Goal: Information Seeking & Learning: Learn about a topic

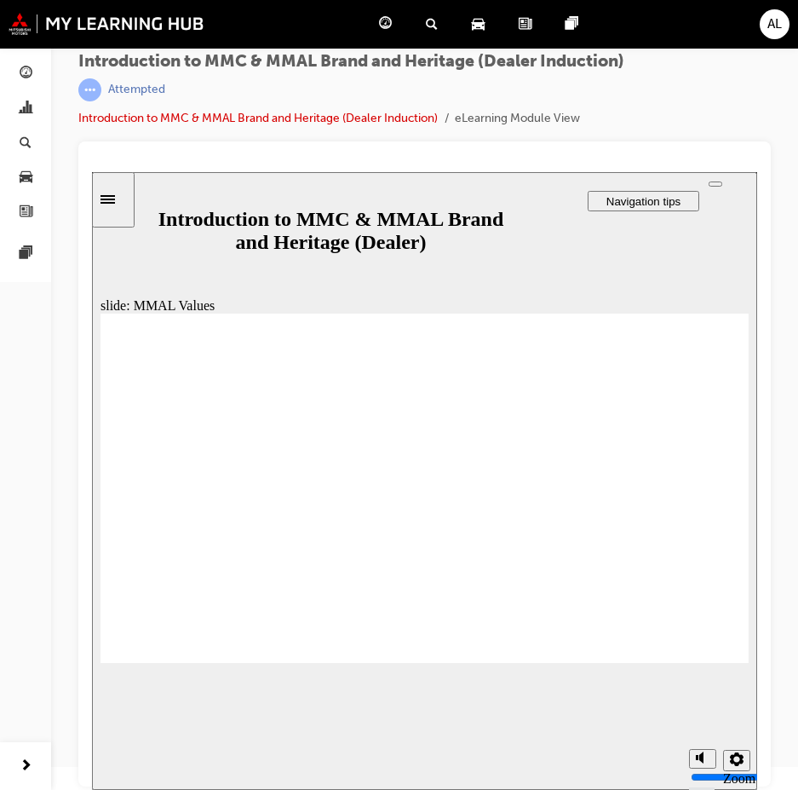
scroll to position [23, 0]
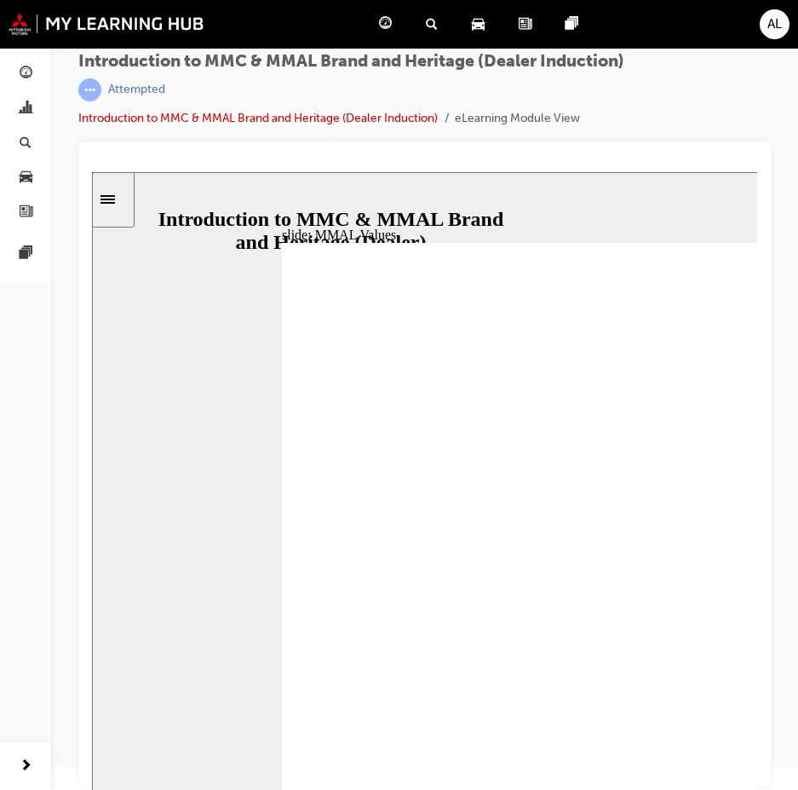
scroll to position [0, 0]
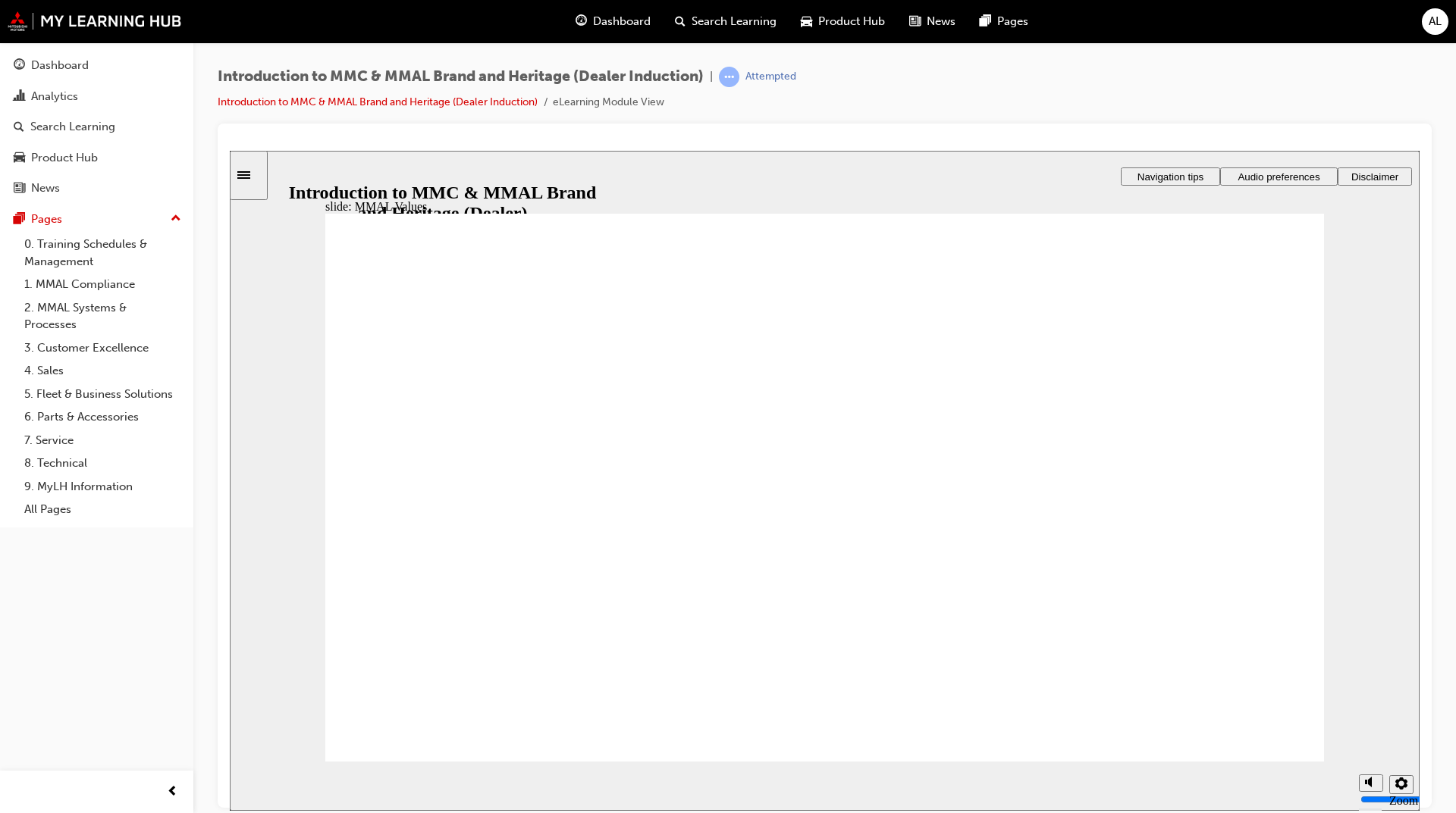
drag, startPoint x: 774, startPoint y: 478, endPoint x: 1079, endPoint y: 539, distance: 311.0
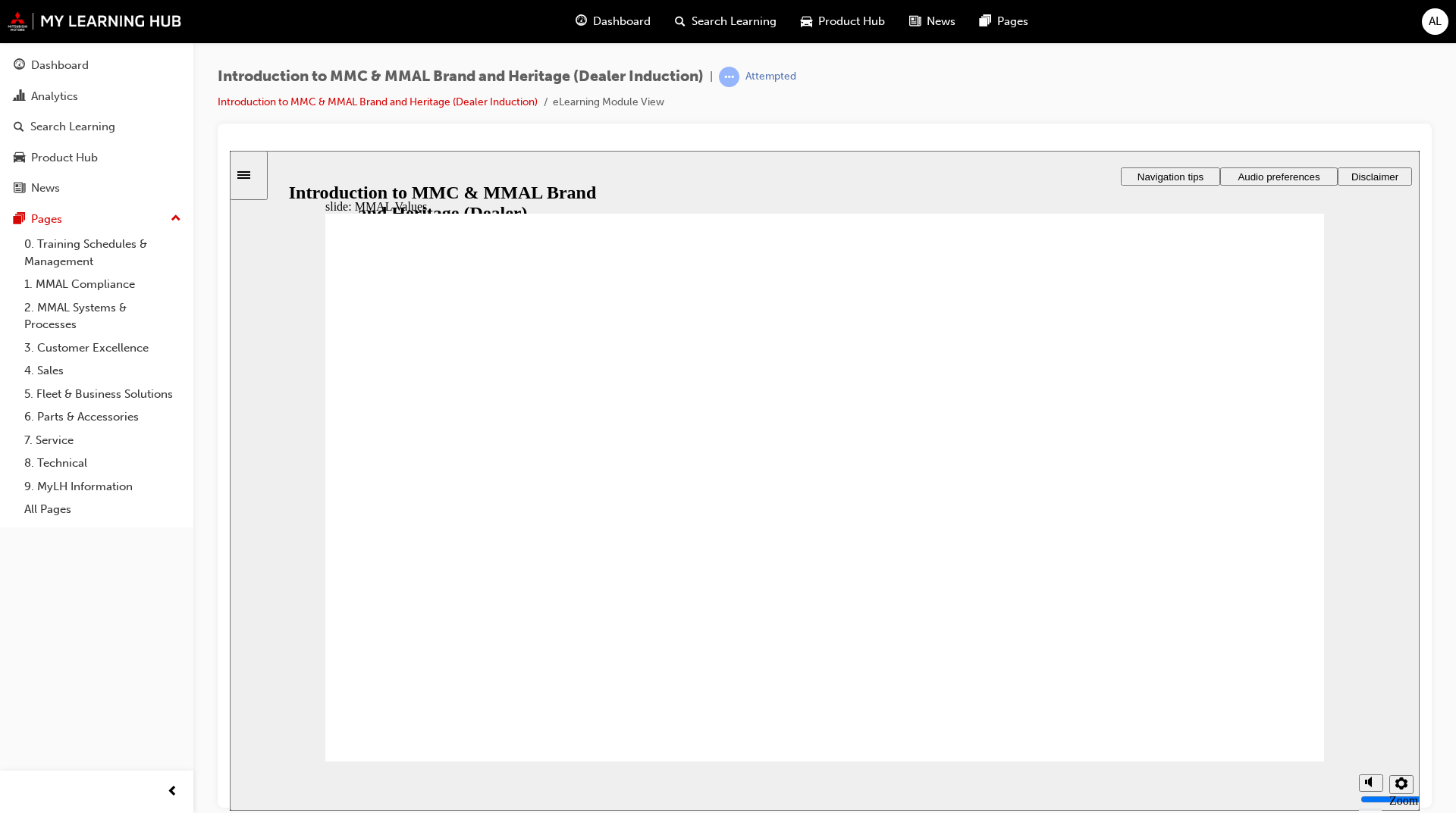
drag, startPoint x: 900, startPoint y: 462, endPoint x: 720, endPoint y: 463, distance: 180.0
drag, startPoint x: 616, startPoint y: 457, endPoint x: 769, endPoint y: 531, distance: 170.0
drag, startPoint x: 677, startPoint y: 497, endPoint x: 780, endPoint y: 537, distance: 110.5
drag, startPoint x: 594, startPoint y: 467, endPoint x: 593, endPoint y: 528, distance: 61.0
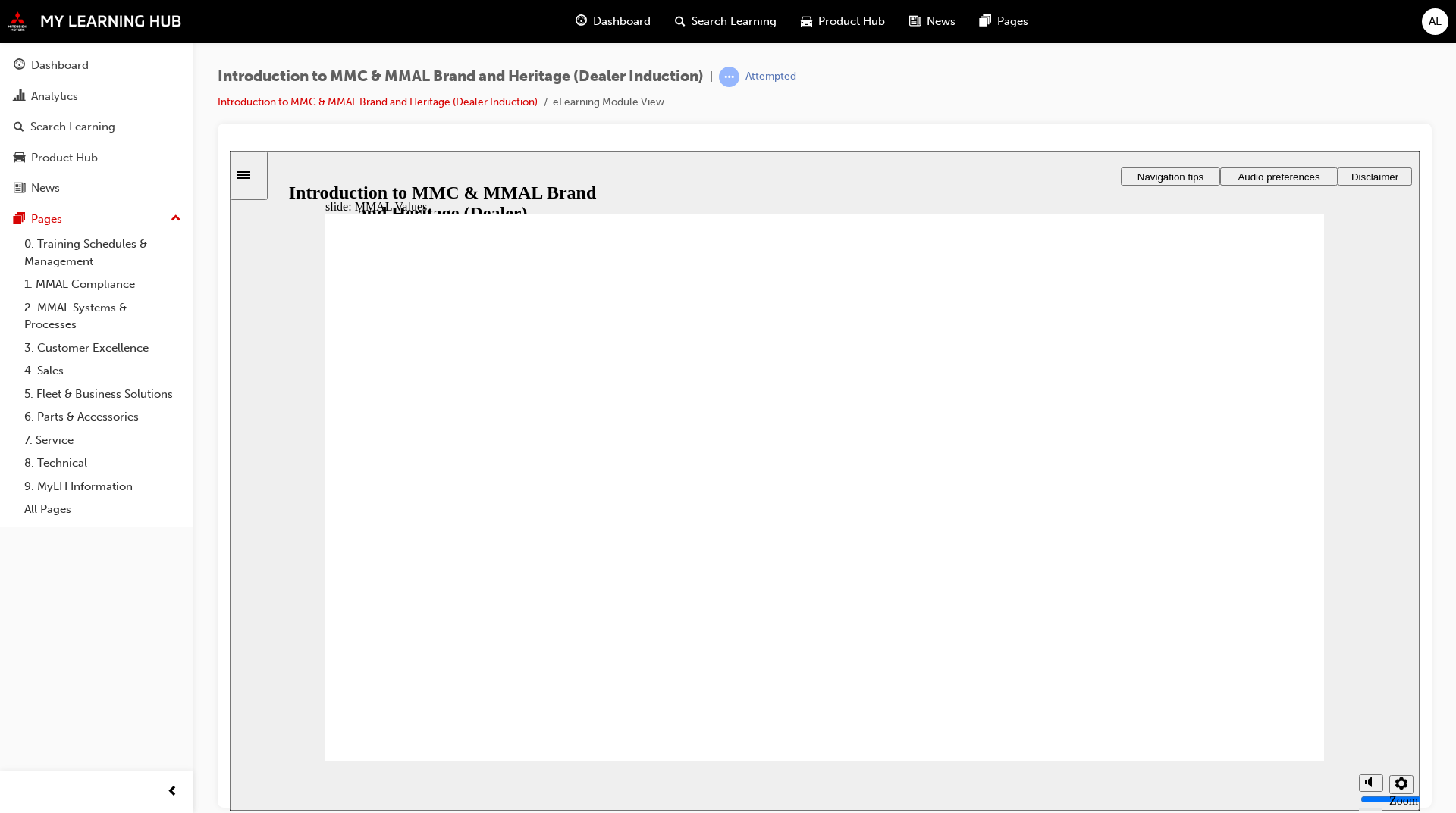
drag, startPoint x: 457, startPoint y: 533, endPoint x: 627, endPoint y: 535, distance: 170.0
drag, startPoint x: 626, startPoint y: 484, endPoint x: 623, endPoint y: 543, distance: 59.1
drag, startPoint x: 627, startPoint y: 472, endPoint x: 455, endPoint y: 540, distance: 185.0
drag, startPoint x: 440, startPoint y: 537, endPoint x: 578, endPoint y: 459, distance: 158.5
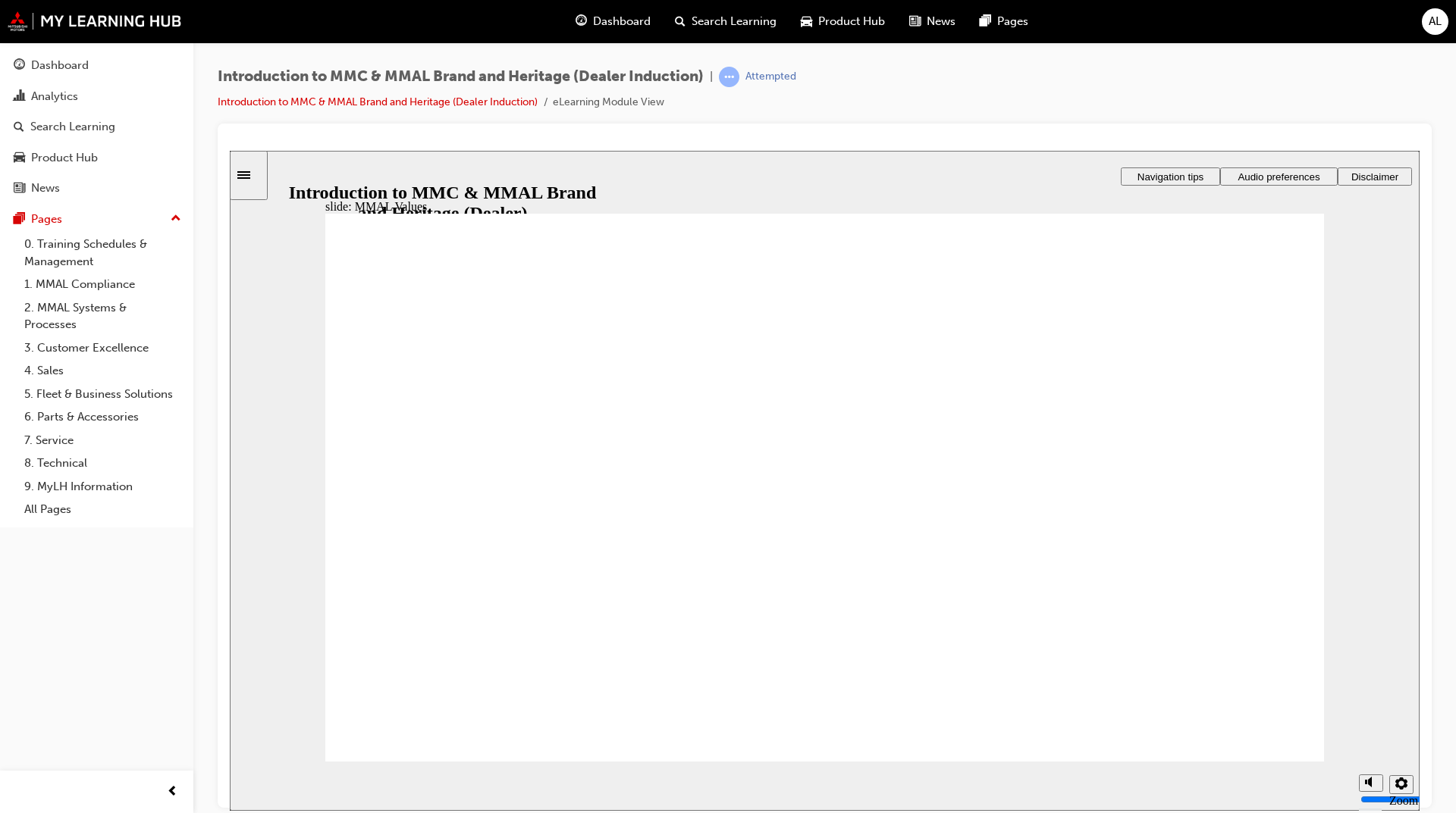
drag, startPoint x: 464, startPoint y: 462, endPoint x: 626, endPoint y: 514, distance: 170.1
drag, startPoint x: 462, startPoint y: 486, endPoint x: 737, endPoint y: 551, distance: 282.6
drag, startPoint x: 889, startPoint y: 467, endPoint x: 573, endPoint y: 535, distance: 323.2
drag, startPoint x: 594, startPoint y: 462, endPoint x: 449, endPoint y: 527, distance: 158.9
drag, startPoint x: 1016, startPoint y: 465, endPoint x: 865, endPoint y: 530, distance: 164.4
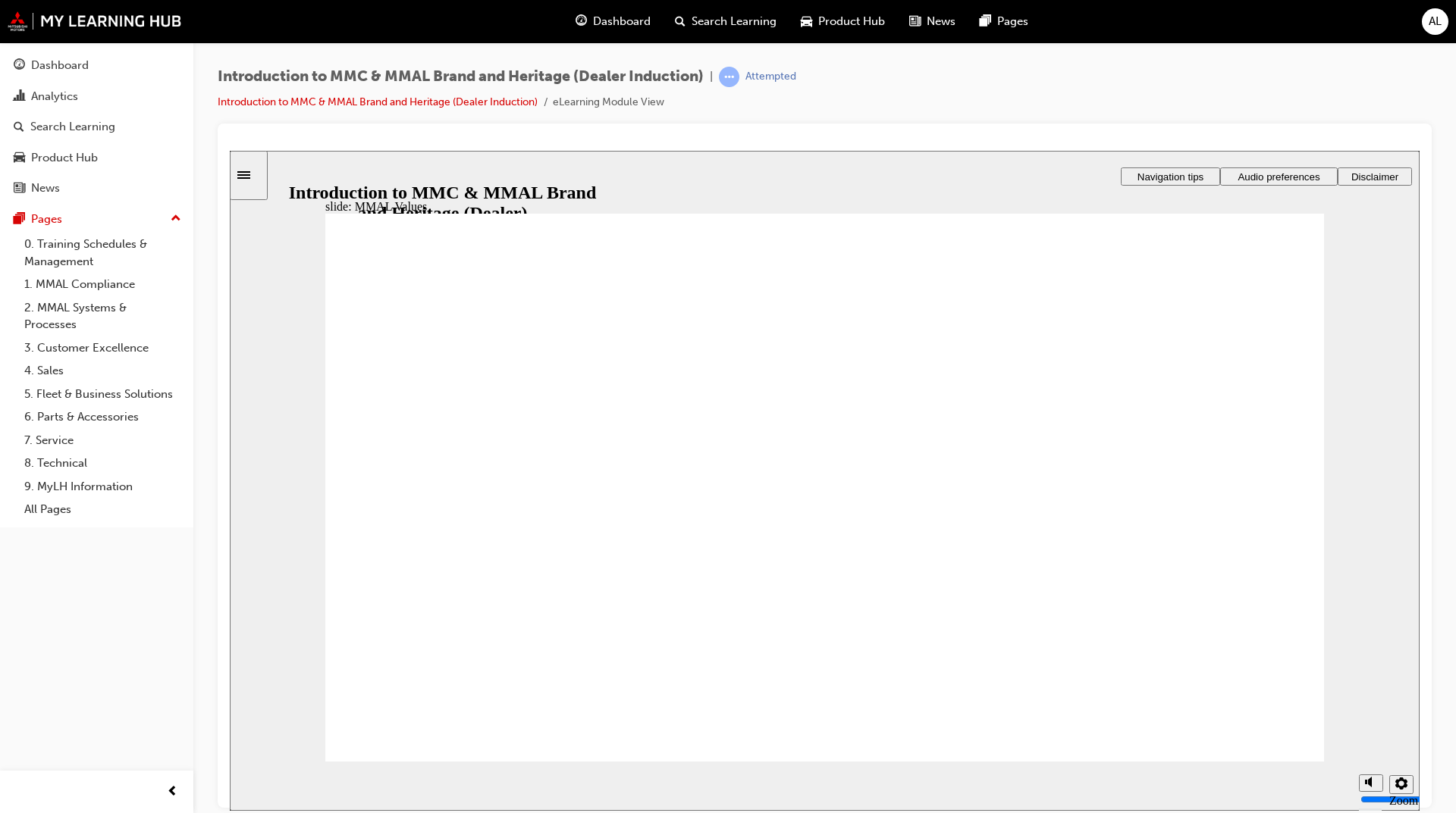
drag, startPoint x: 1142, startPoint y: 492, endPoint x: 1195, endPoint y: 515, distance: 57.8
drag, startPoint x: 1217, startPoint y: 474, endPoint x: 910, endPoint y: 535, distance: 313.0
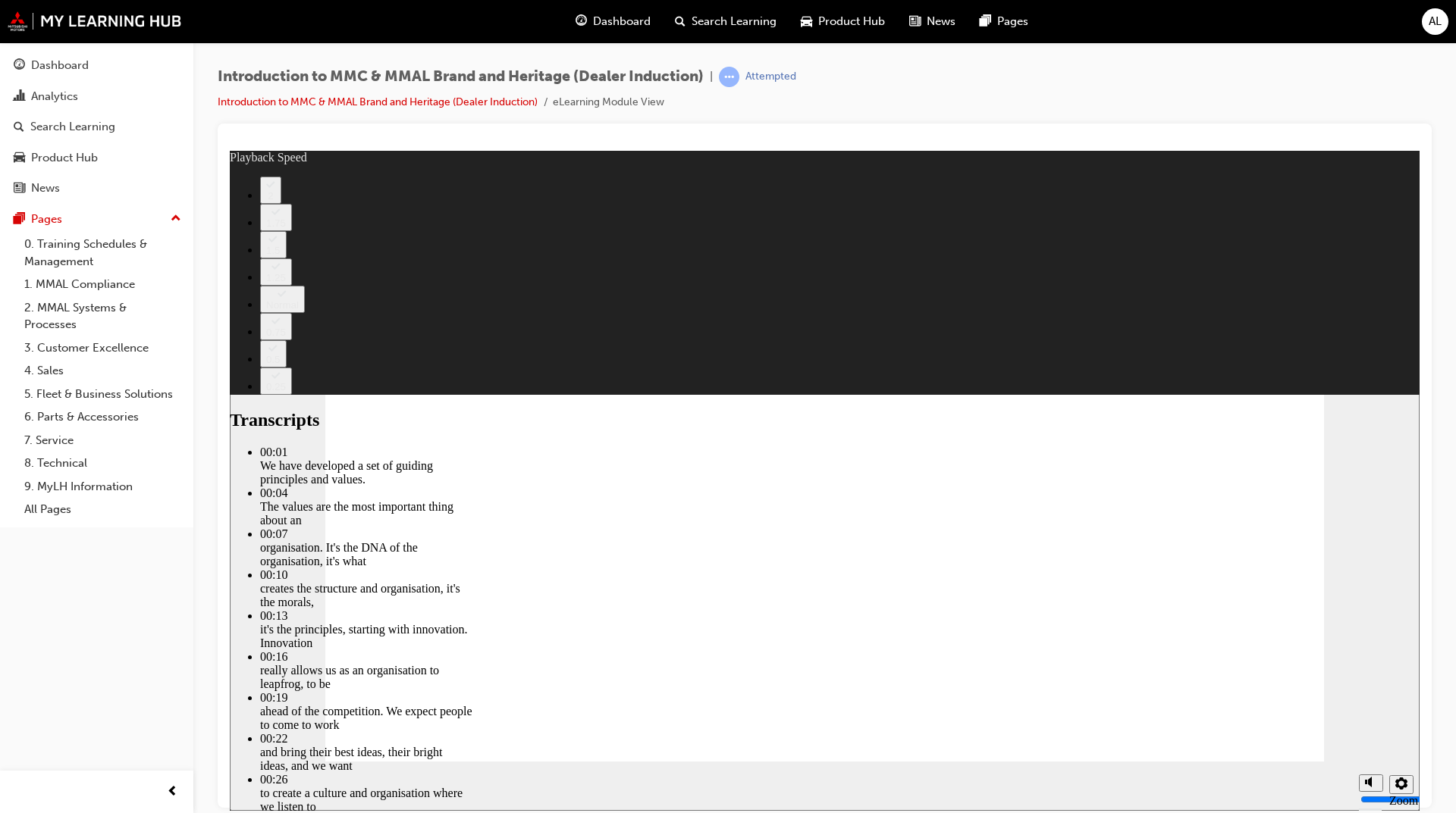
type input "0"
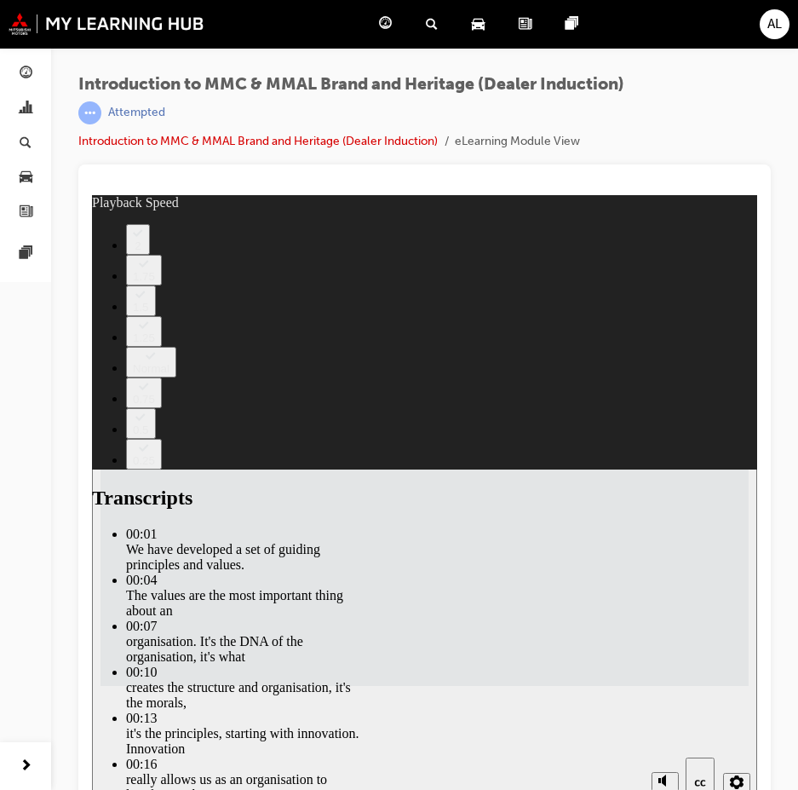
type input "57"
